Goal: Task Accomplishment & Management: Manage account settings

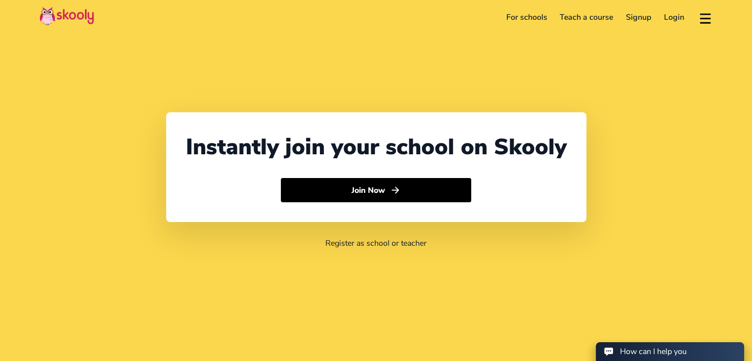
select select "971"
select select "[GEOGRAPHIC_DATA]"
select select "[GEOGRAPHIC_DATA]/[GEOGRAPHIC_DATA]"
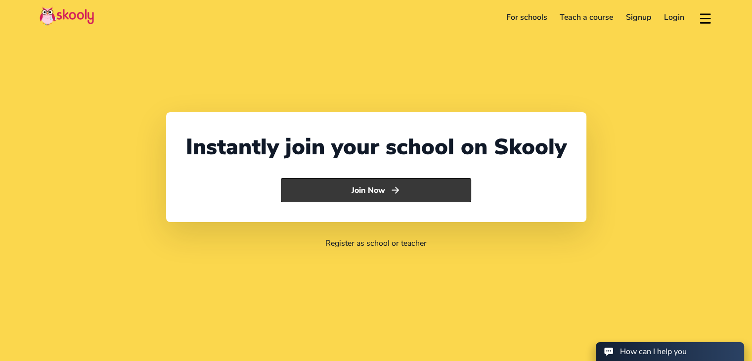
click at [375, 190] on button "Join Now" at bounding box center [376, 190] width 190 height 25
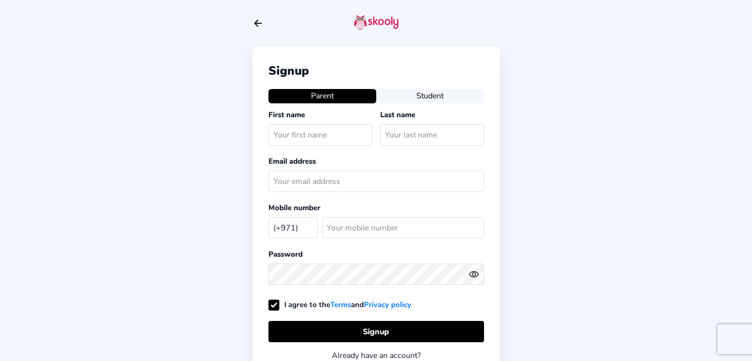
select select "AE"
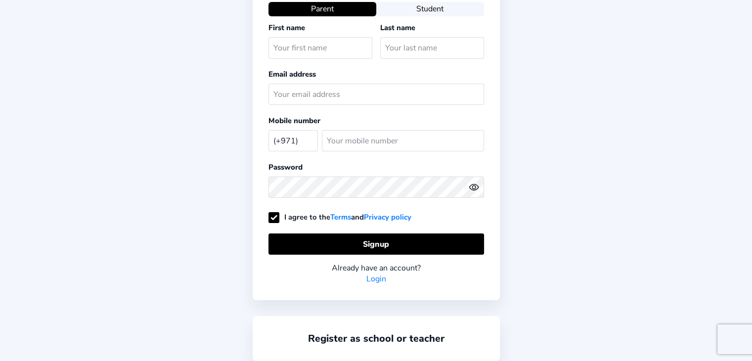
scroll to position [99, 0]
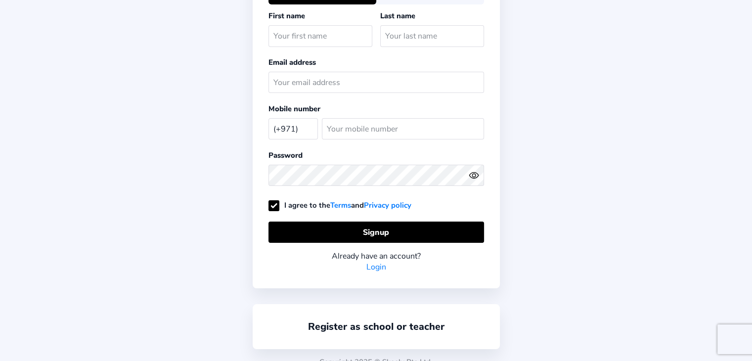
click at [375, 267] on link "Login" at bounding box center [376, 267] width 20 height 11
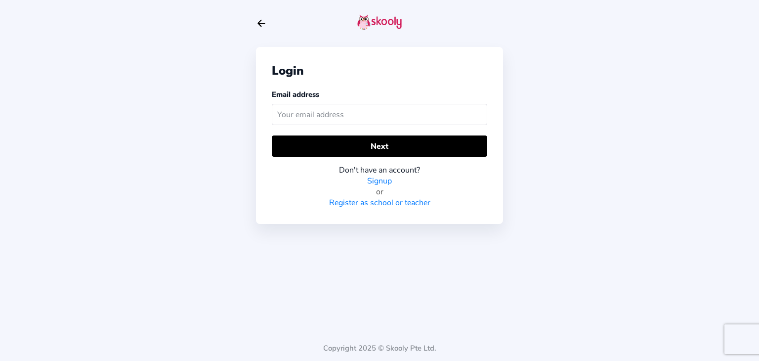
click at [316, 113] on input "text" at bounding box center [380, 114] width 216 height 21
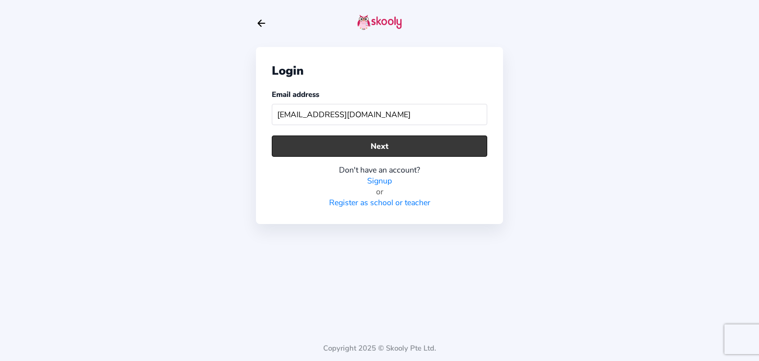
type input "eman@elitebodyhome.com"
click at [388, 143] on button "Next" at bounding box center [380, 145] width 216 height 21
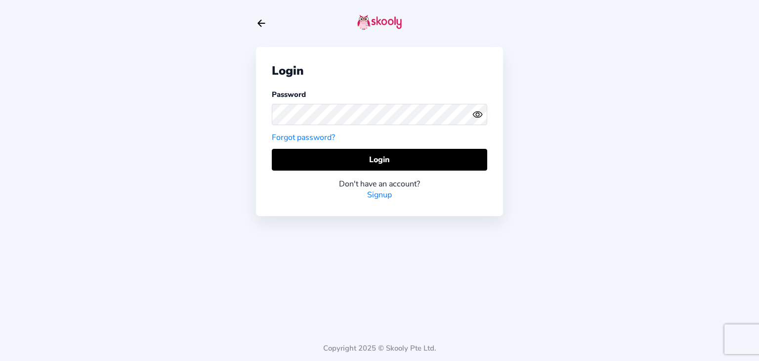
click at [291, 135] on link "Forgot password?" at bounding box center [303, 137] width 63 height 11
click at [309, 134] on link "Forgot password?" at bounding box center [303, 137] width 63 height 11
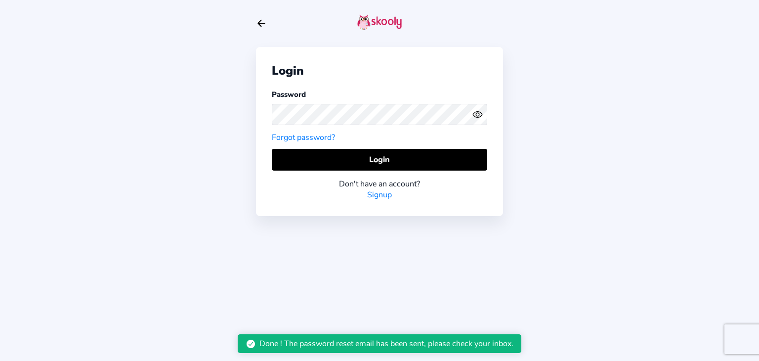
click at [419, 342] on div "Done ! The password reset email has been sent, please check your inbox." at bounding box center [387, 343] width 254 height 11
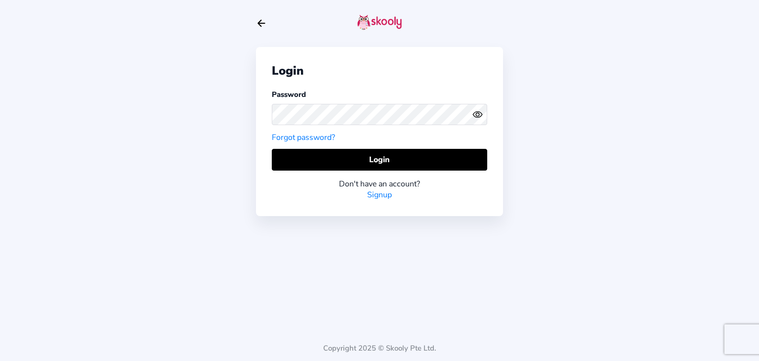
click at [481, 115] on icon "eye outline" at bounding box center [477, 114] width 9 height 6
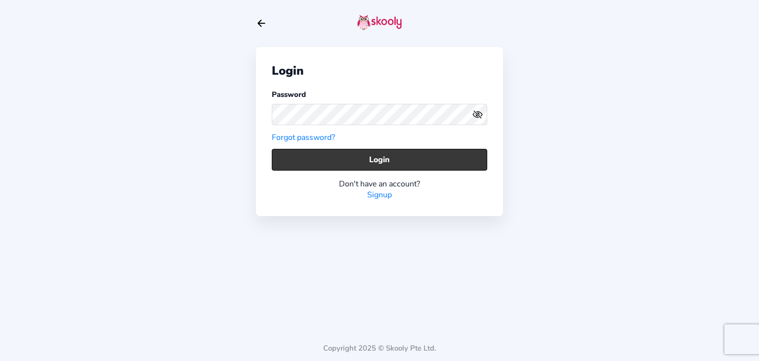
click at [385, 157] on button "Login" at bounding box center [380, 159] width 216 height 21
